Goal: Information Seeking & Learning: Check status

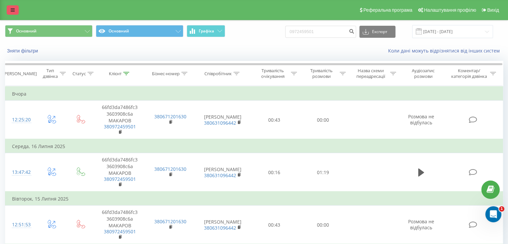
click at [15, 7] on link at bounding box center [13, 9] width 12 height 9
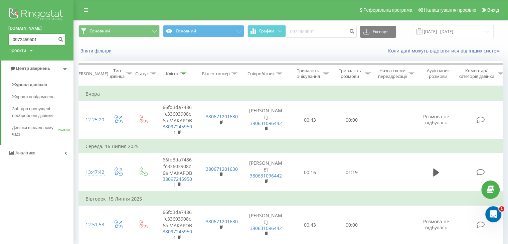
click at [41, 38] on input "0972459501" at bounding box center [36, 39] width 57 height 12
paste input "85576042"
type input "0985576042"
click at [61, 38] on icon "submit" at bounding box center [61, 38] width 6 height 4
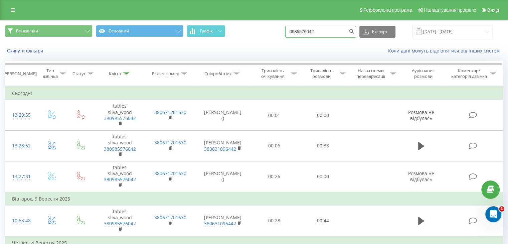
click at [330, 32] on input "0985576042" at bounding box center [320, 32] width 71 height 12
click at [354, 32] on icon "submit" at bounding box center [352, 30] width 6 height 4
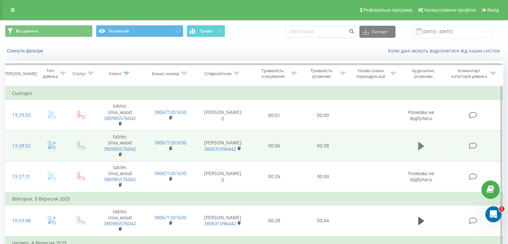
click at [418, 146] on icon at bounding box center [421, 146] width 6 height 8
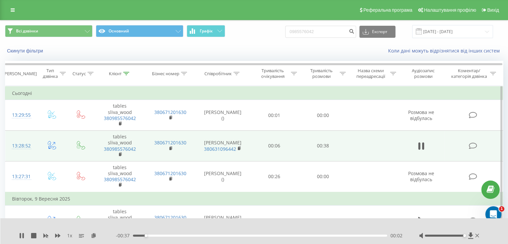
drag, startPoint x: 443, startPoint y: 234, endPoint x: 465, endPoint y: 236, distance: 22.4
click at [465, 236] on div at bounding box center [449, 235] width 61 height 7
